Goal: Task Accomplishment & Management: Use online tool/utility

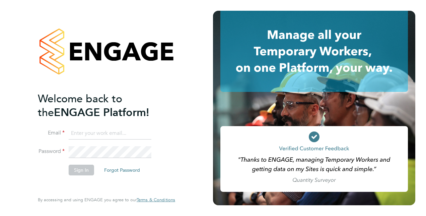
type input "[PERSON_NAME][EMAIL_ADDRESS][PERSON_NAME][DOMAIN_NAME]"
click at [80, 169] on button "Sign In" at bounding box center [81, 169] width 25 height 11
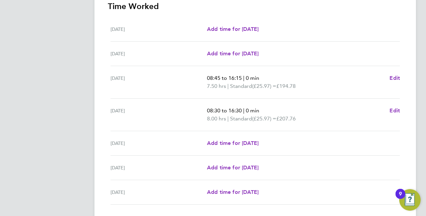
scroll to position [243, 0]
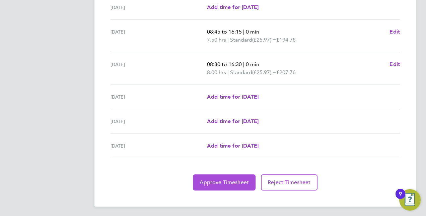
click at [224, 186] on button "Approve Timesheet" at bounding box center [224, 182] width 63 height 16
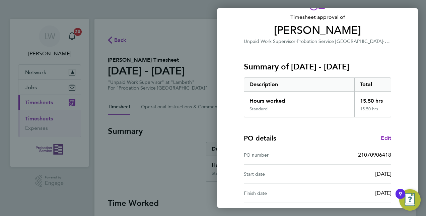
scroll to position [104, 0]
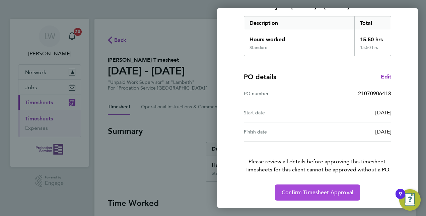
click at [336, 192] on span "Confirm Timesheet Approval" at bounding box center [318, 192] width 72 height 7
